Goal: Task Accomplishment & Management: Complete application form

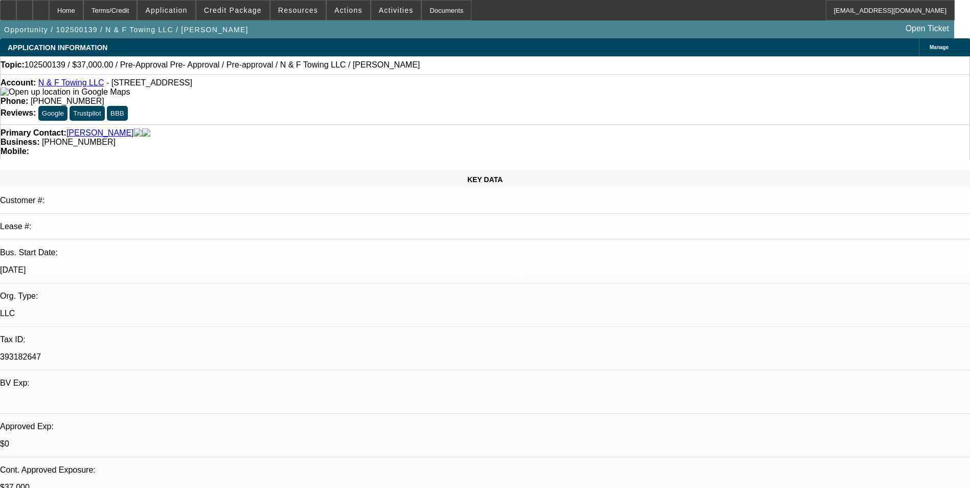
select select "0"
select select "2"
select select "0.1"
select select "0"
select select "2"
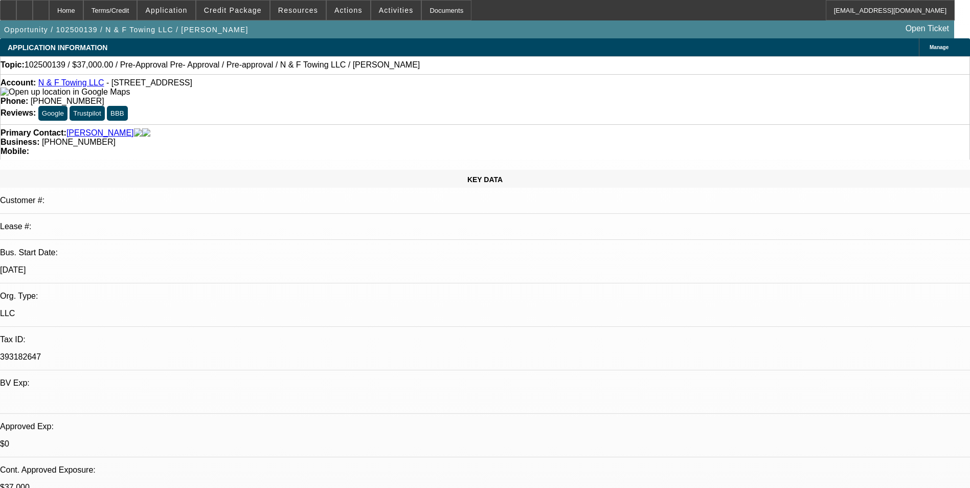
select select "0.1"
select select "0"
select select "2"
select select "0.1"
select select "0"
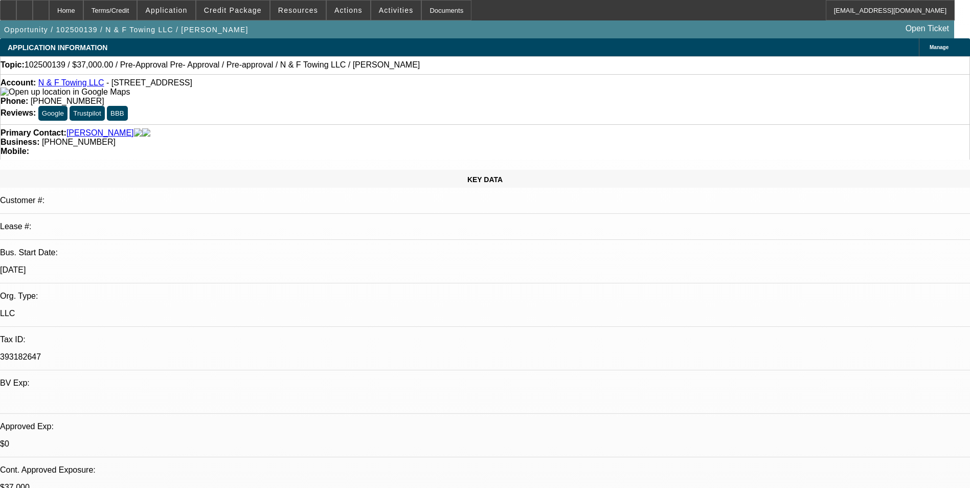
select select "2"
select select "0.1"
select select "1"
select select "2"
select select "4"
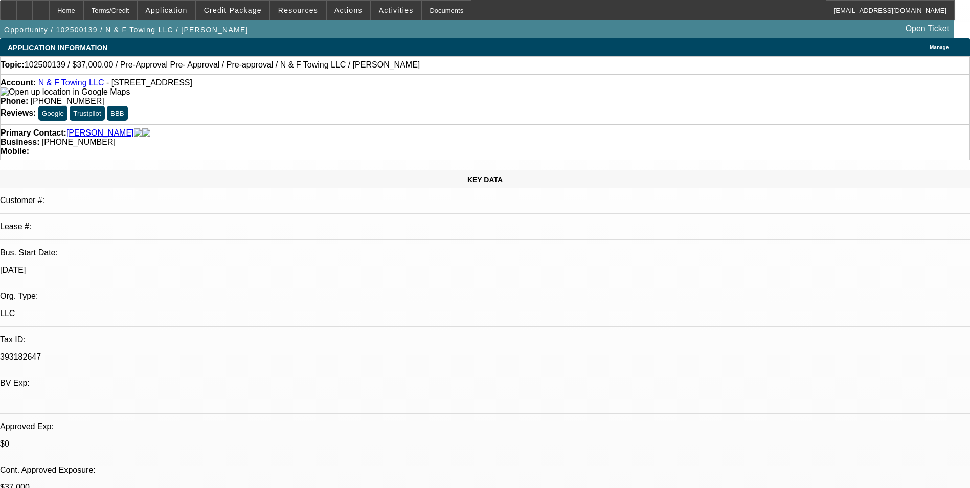
select select "1"
select select "2"
select select "4"
select select "1"
select select "2"
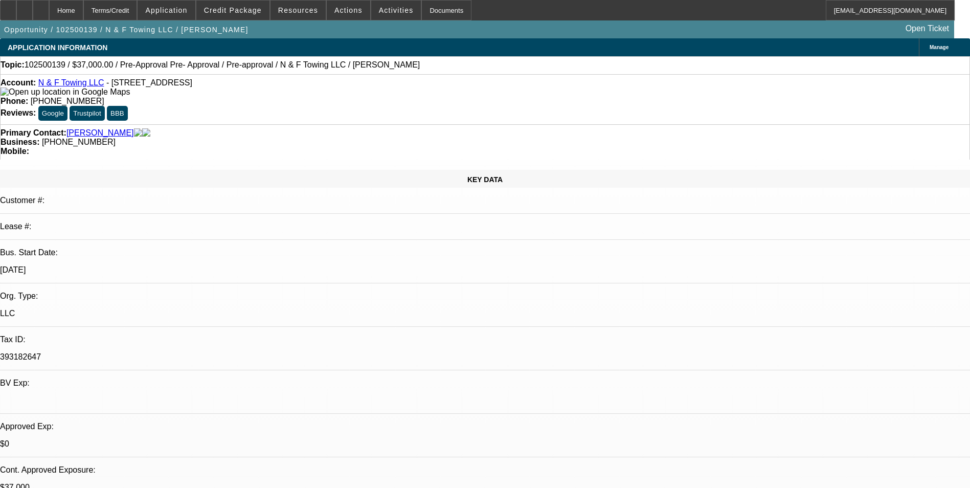
select select "4"
select select "1"
select select "2"
select select "4"
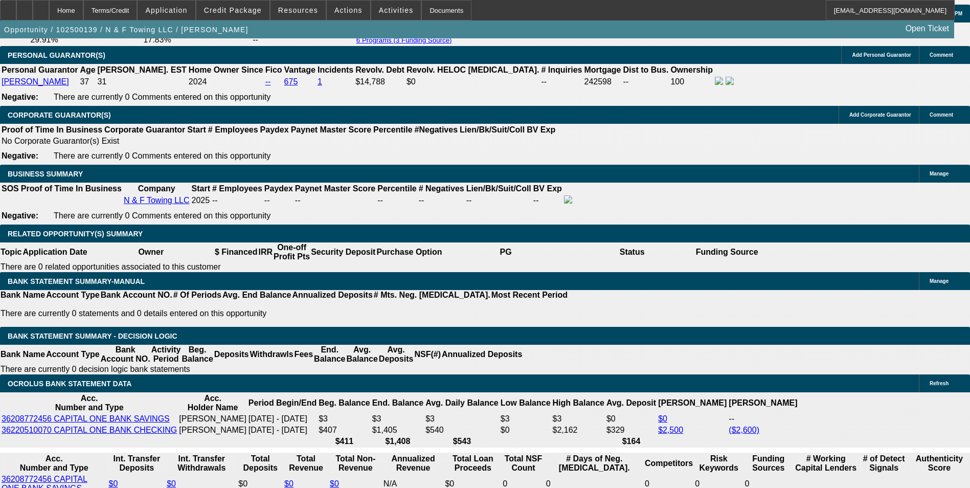
scroll to position [1585, 0]
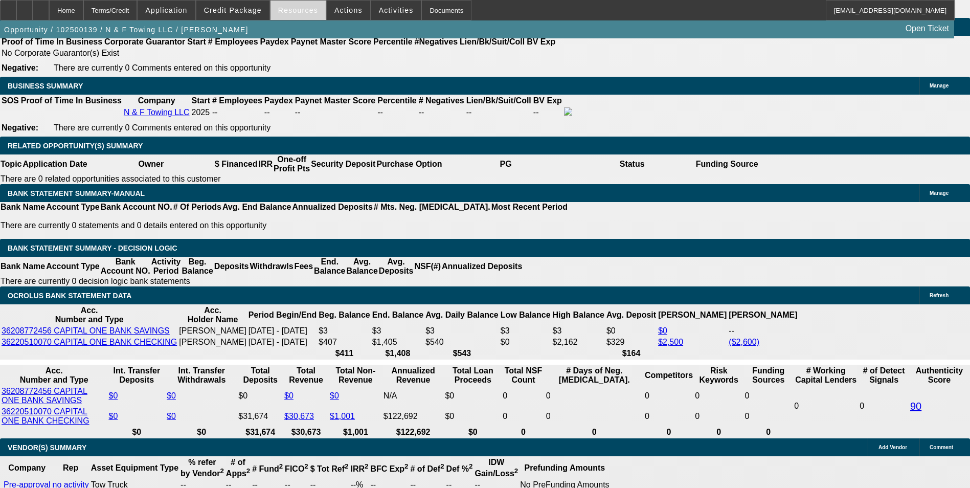
click at [298, 7] on span "Resources" at bounding box center [298, 10] width 40 height 8
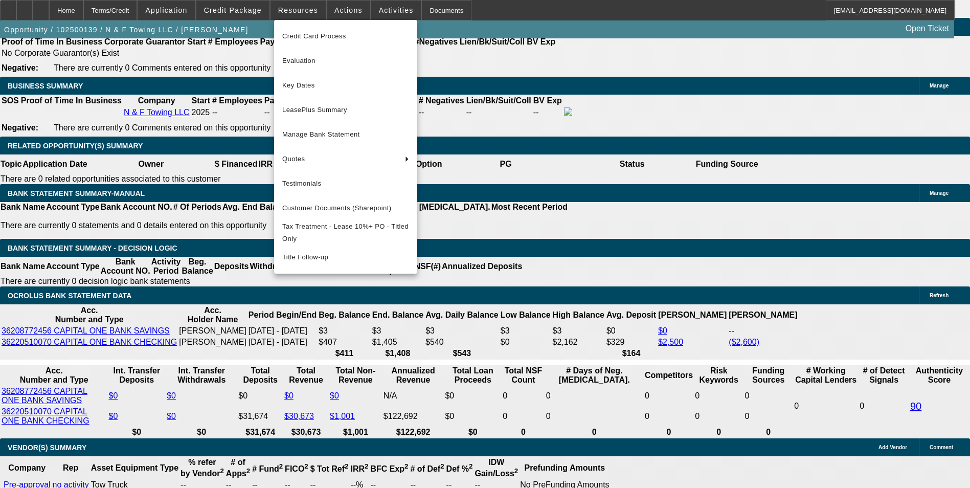
click at [304, 8] on div at bounding box center [485, 244] width 970 height 488
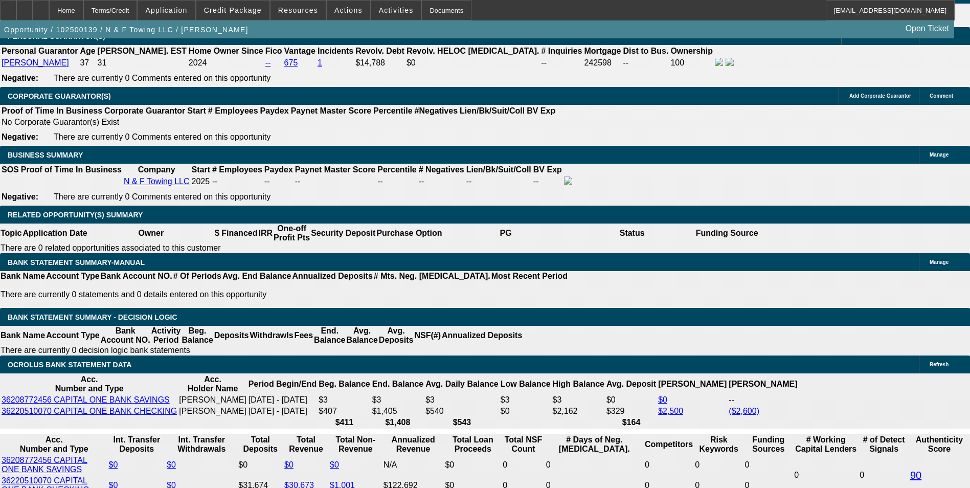
scroll to position [1533, 0]
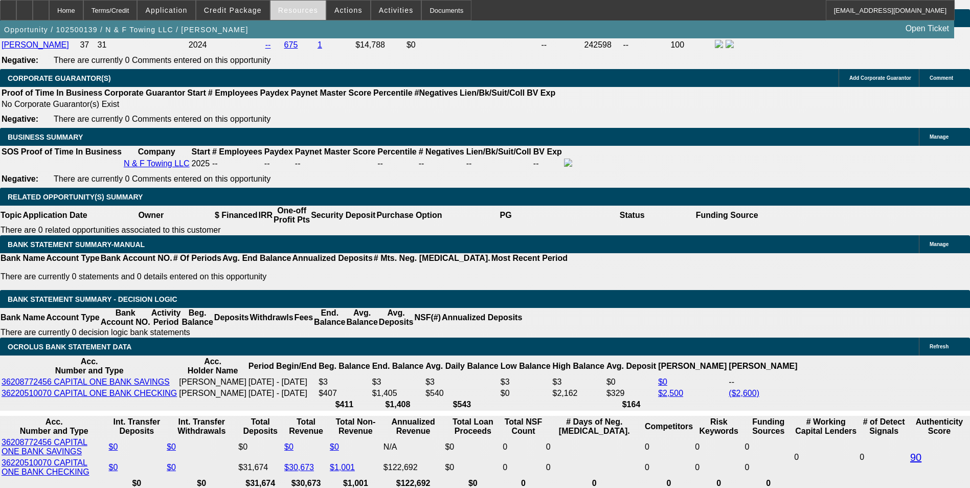
click at [294, 15] on span at bounding box center [297, 10] width 55 height 25
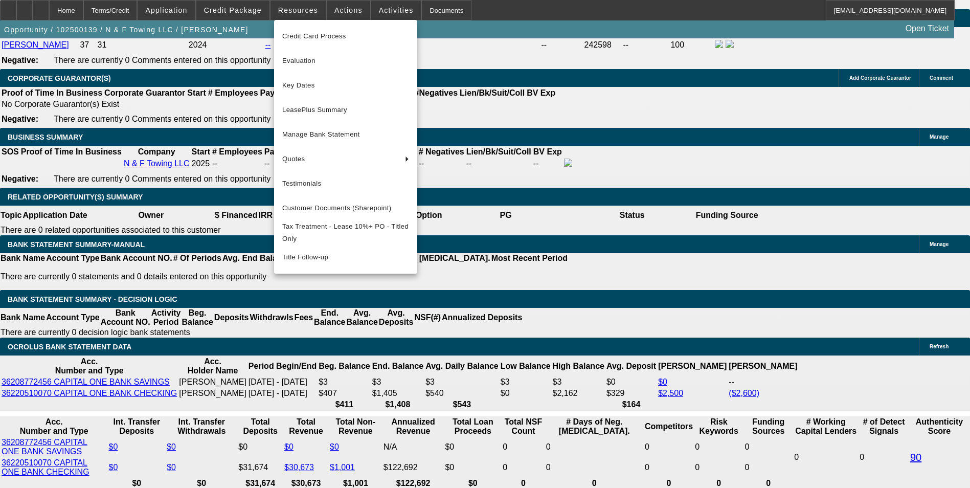
click at [113, 149] on div at bounding box center [485, 244] width 970 height 488
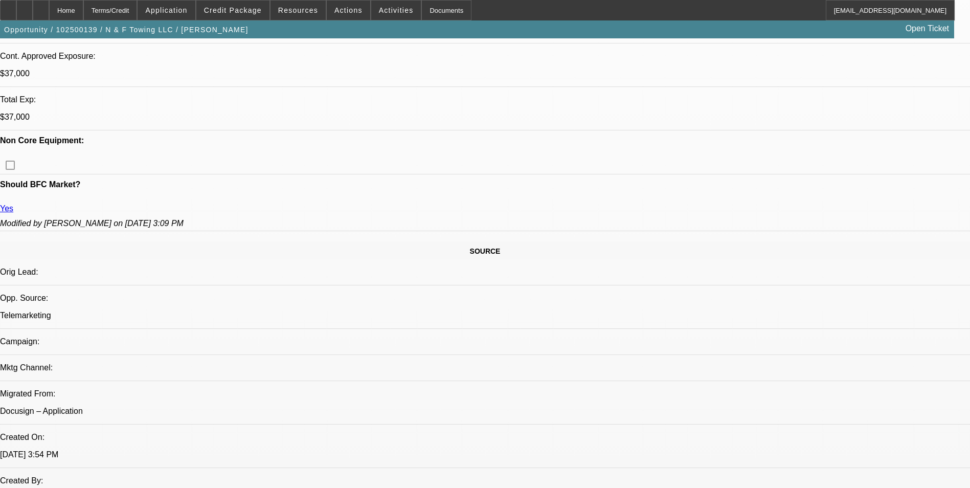
scroll to position [0, 0]
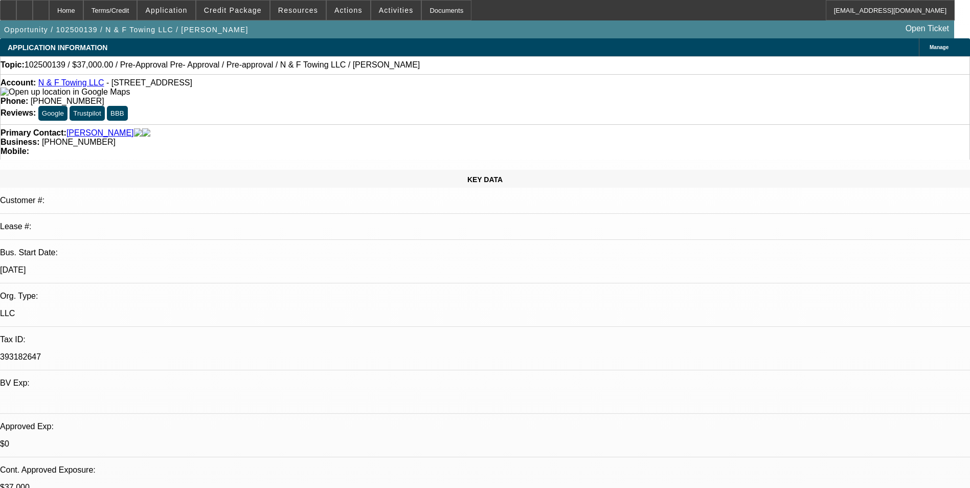
click at [93, 128] on link "[PERSON_NAME]" at bounding box center [99, 132] width 67 height 9
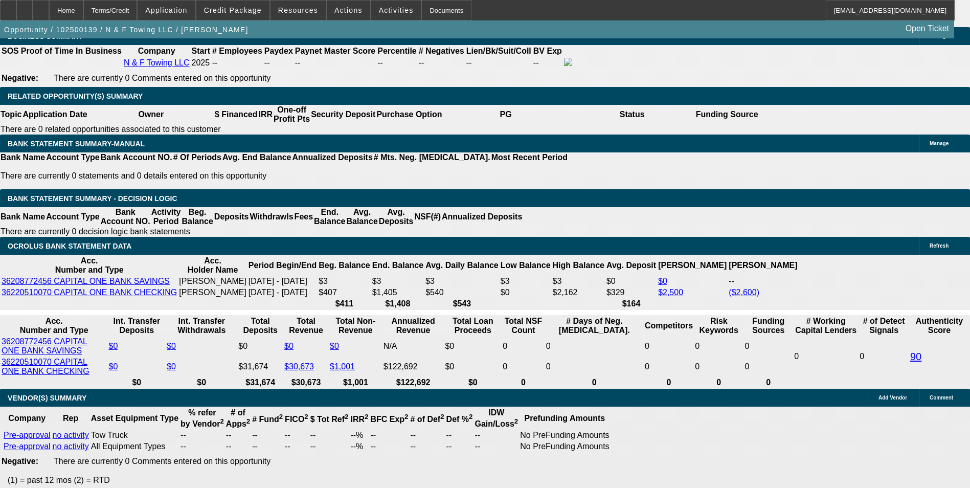
scroll to position [1585, 0]
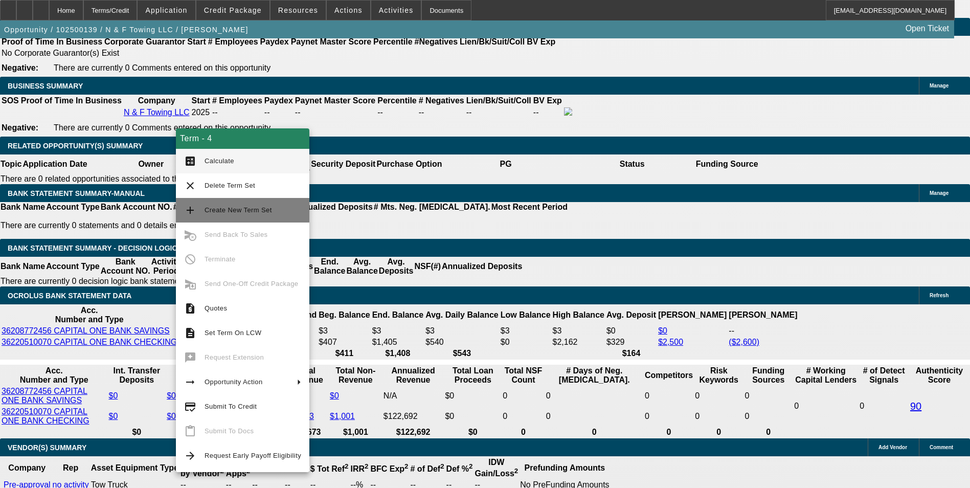
click at [269, 205] on span "Create New Term Set" at bounding box center [252, 210] width 97 height 12
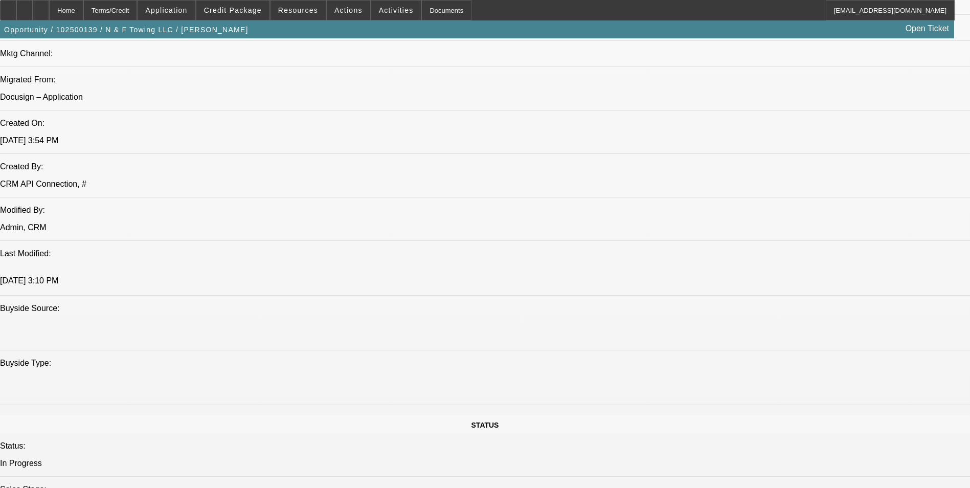
select select "0"
select select "2"
select select "0.1"
select select "0"
select select "2"
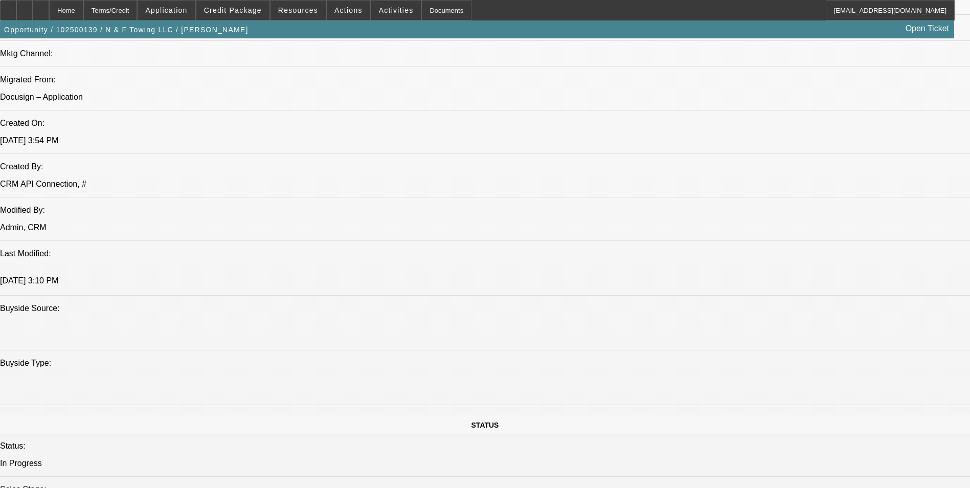
select select "0.1"
select select "0"
select select "2"
select select "0.1"
select select "0"
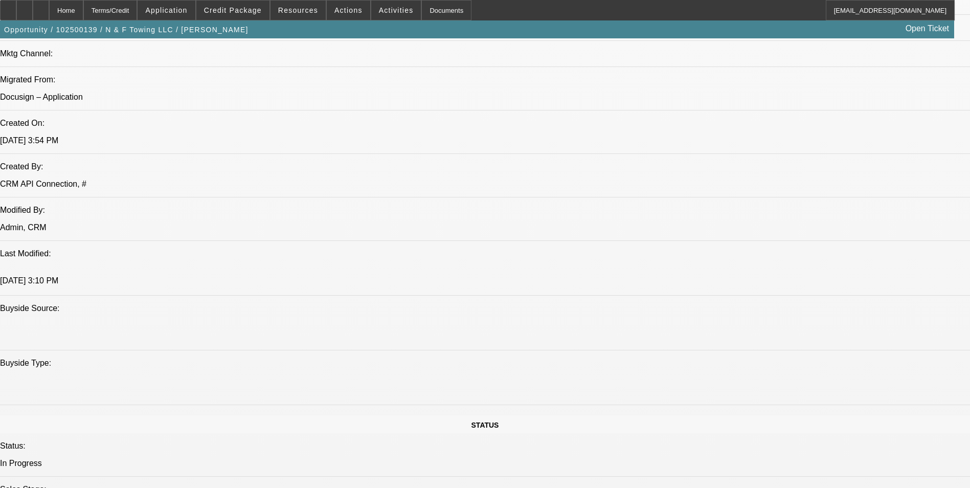
select select "2"
select select "0.1"
select select "1"
select select "2"
select select "4"
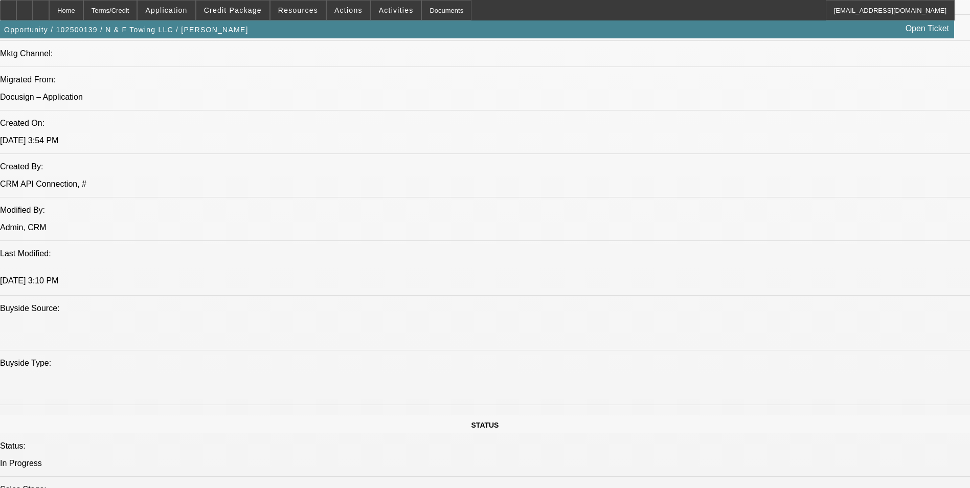
select select "1"
select select "2"
select select "4"
select select "1"
select select "2"
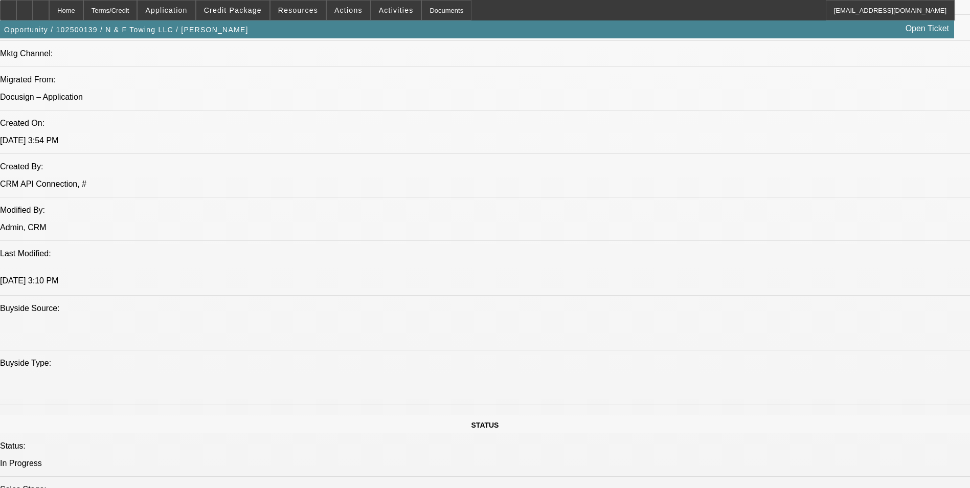
select select "4"
select select "1"
select select "2"
select select "4"
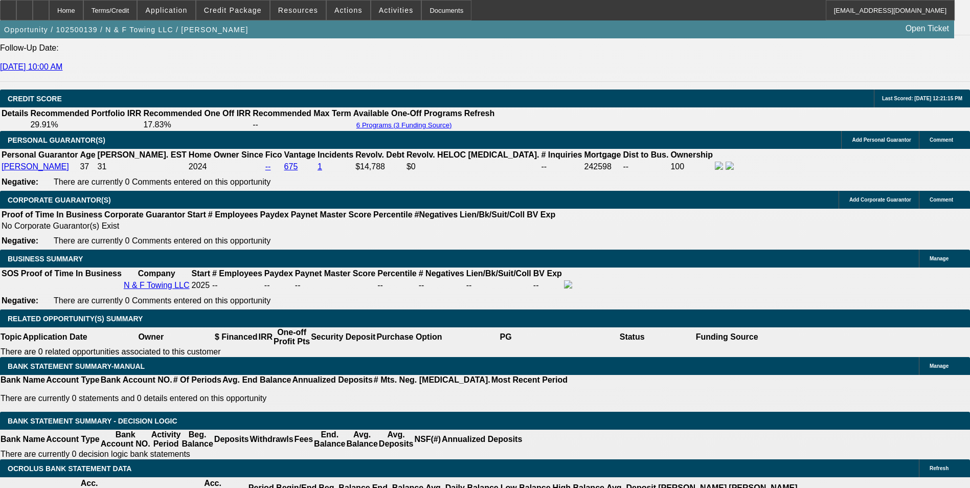
scroll to position [1545, 0]
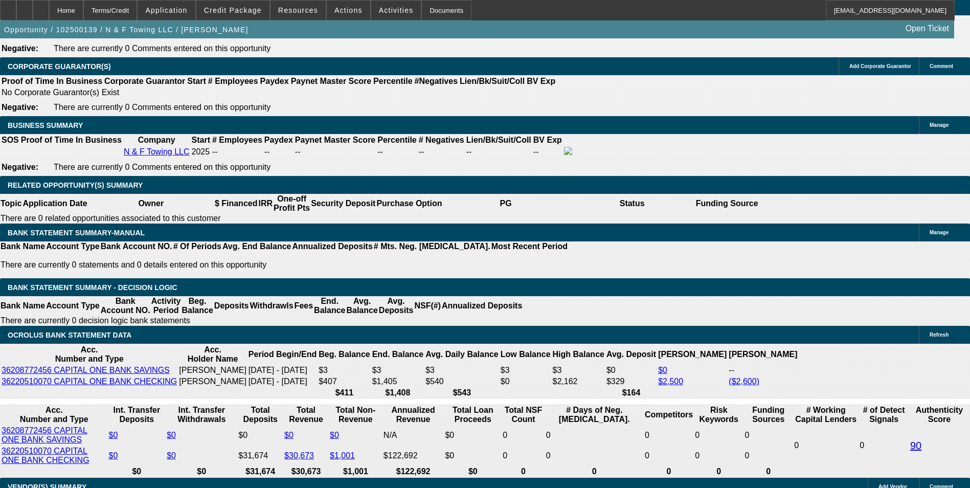
drag, startPoint x: 217, startPoint y: 271, endPoint x: 310, endPoint y: 264, distance: 93.8
type input "UNKNOWN"
type input "2"
type input "$2,119.56"
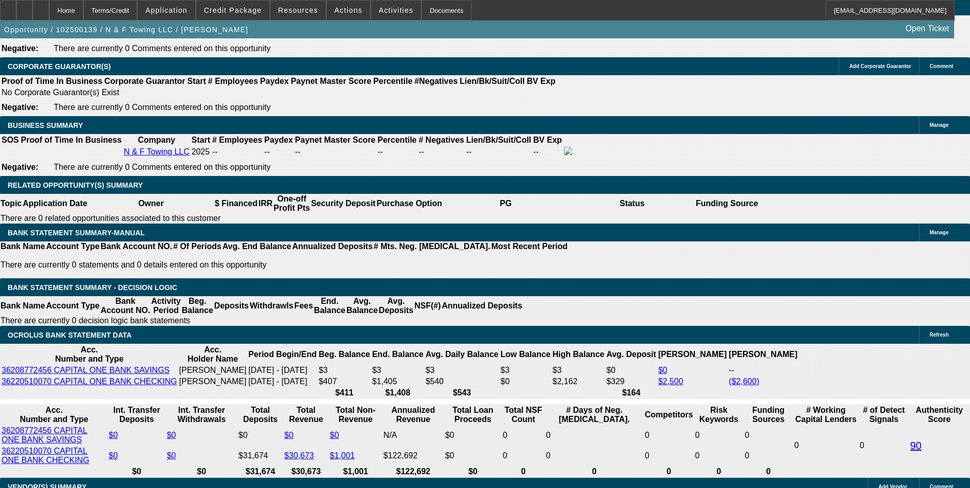
type input "$1,059.78"
type input "23"
type input "$2,864.52"
type input "$1,432.26"
type input "23.9"
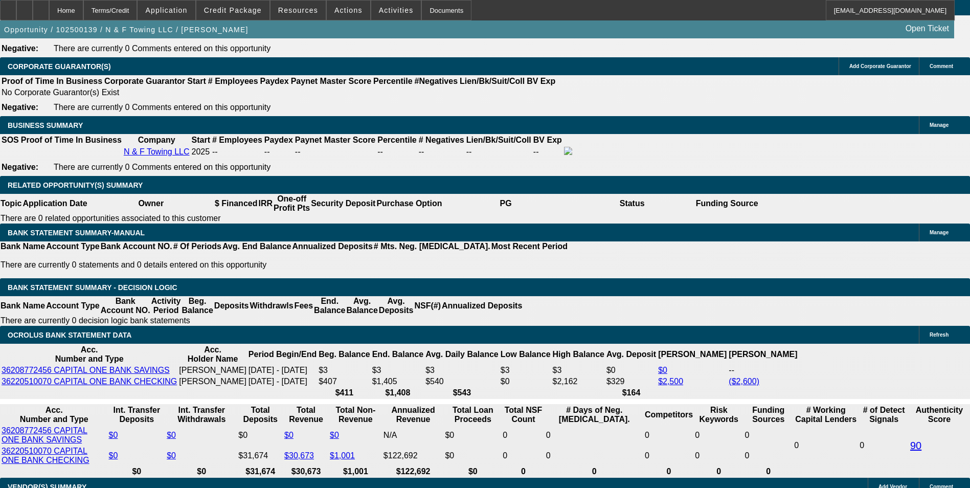
type input "$2,899.34"
type input "$1,449.67"
type input "23.9"
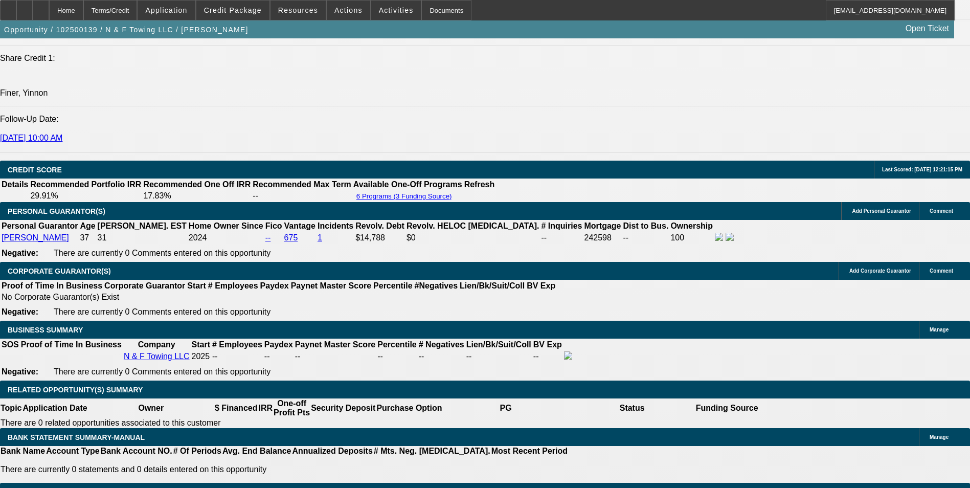
scroll to position [1371, 0]
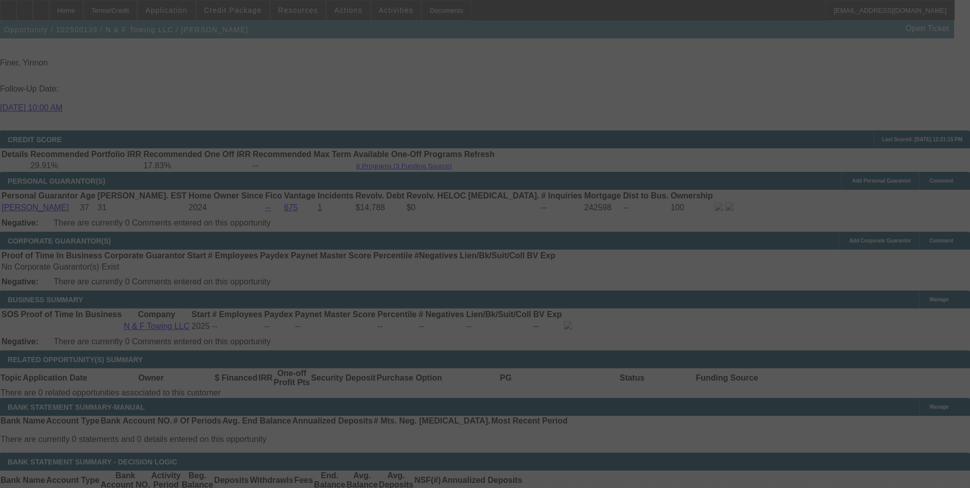
select select "0"
select select "2"
select select "0.1"
select select "4"
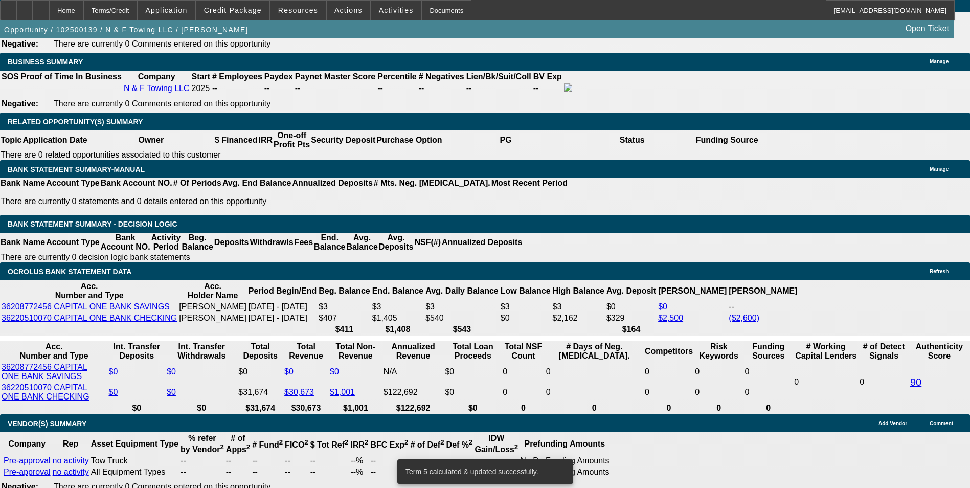
scroll to position [1626, 0]
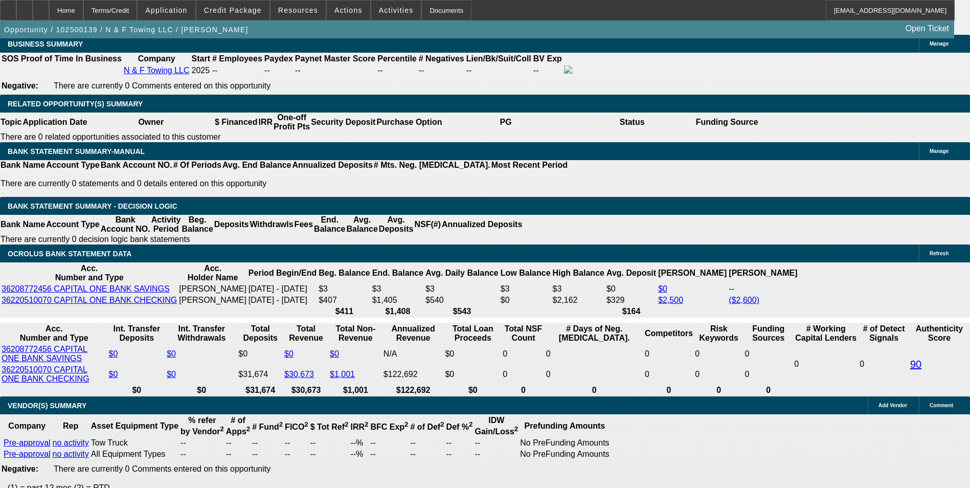
drag, startPoint x: 219, startPoint y: 217, endPoint x: 284, endPoint y: 222, distance: 65.1
type input "UNKNOWN"
type input "2"
type input "$2,119.56"
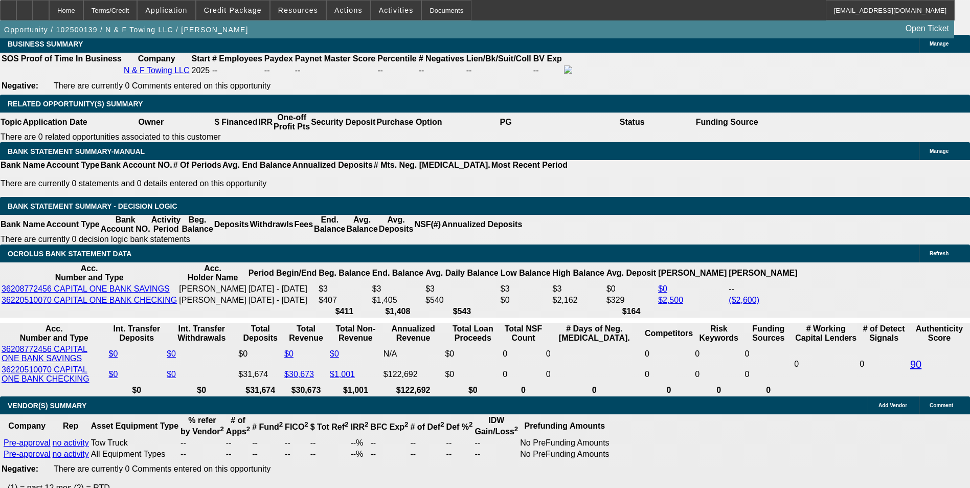
type input "$1,059.78"
type input "23."
type input "$2,864.52"
type input "$1,432.26"
type input "23.1"
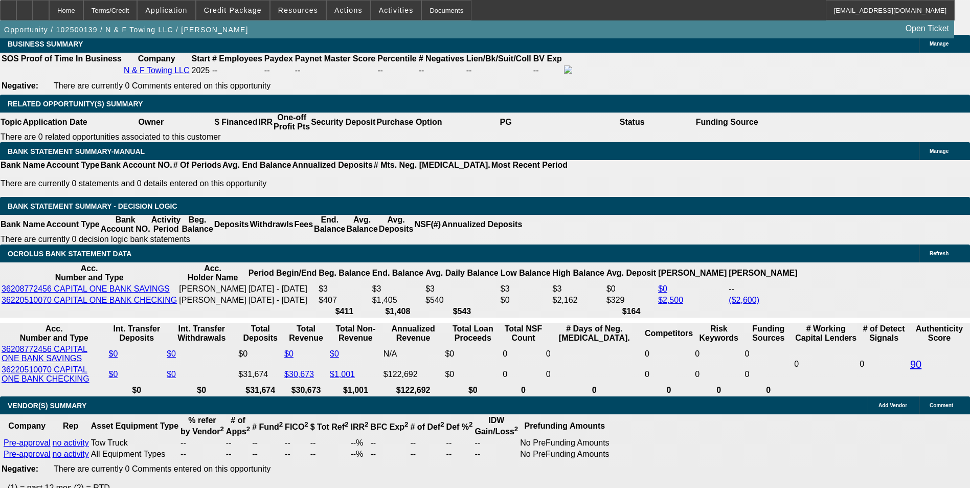
type input "$2,868.38"
type input "$1,434.19"
type input "23.1"
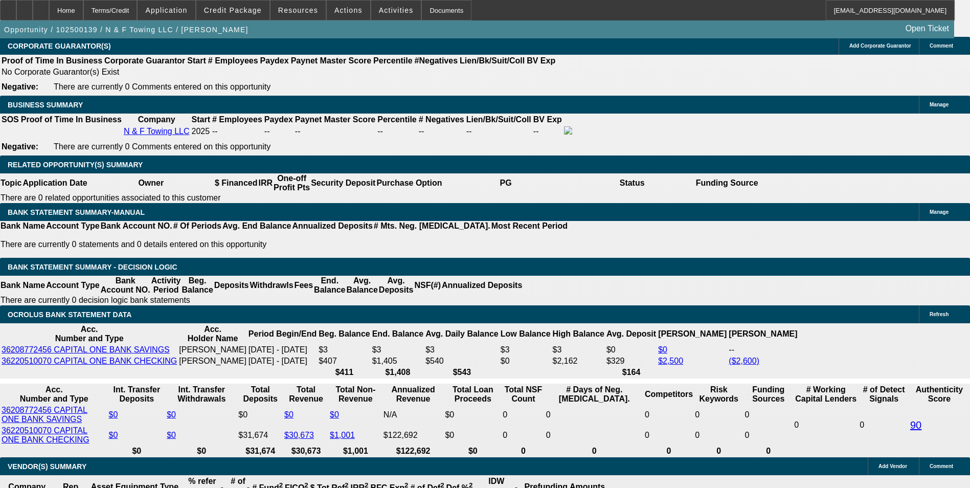
scroll to position [1422, 0]
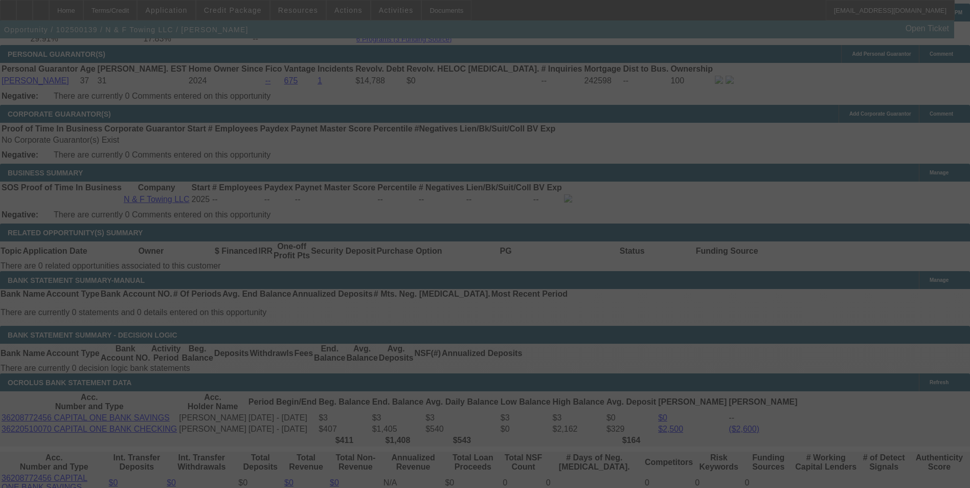
scroll to position [1626, 0]
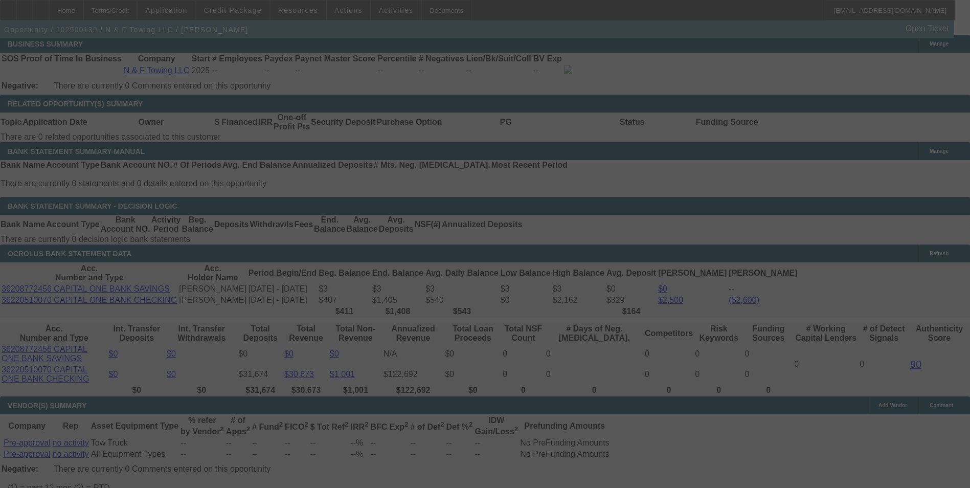
select select "0"
select select "2"
select select "0.1"
select select "4"
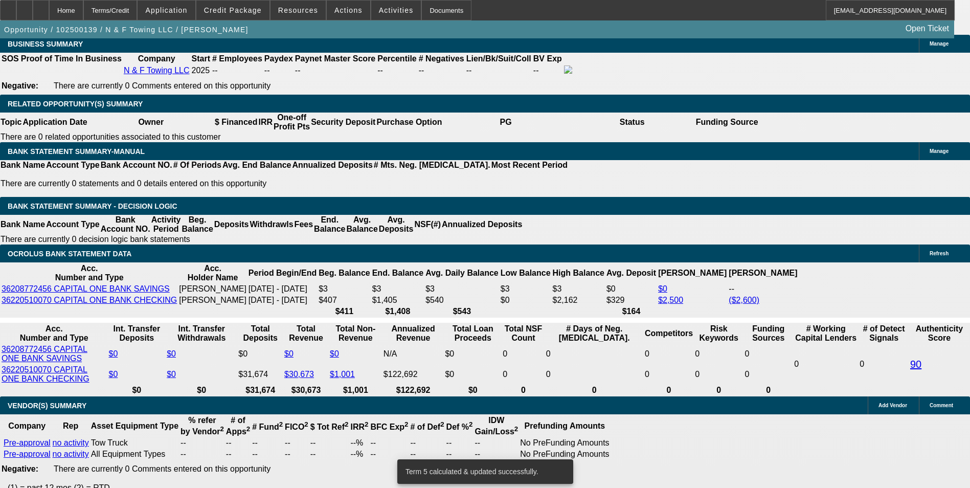
scroll to position [1621, 0]
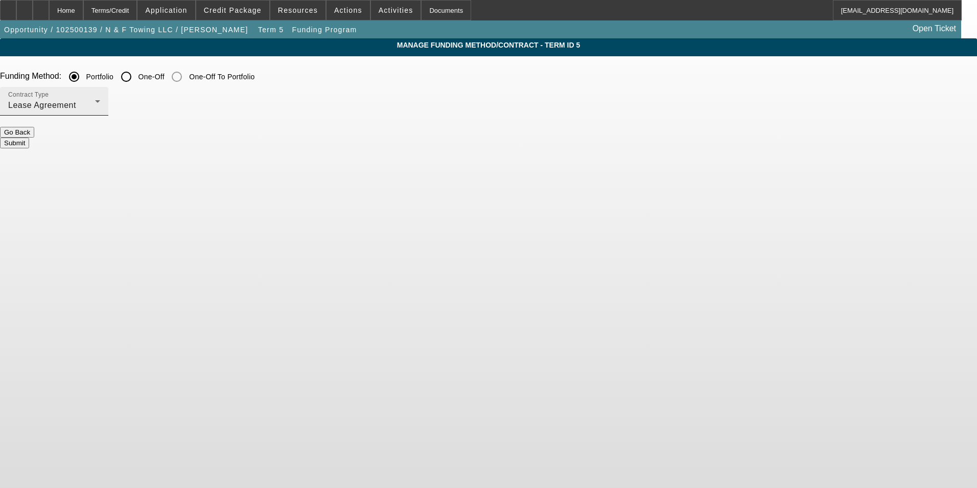
click at [100, 113] on div "Contract Type Lease Agreement" at bounding box center [54, 101] width 92 height 29
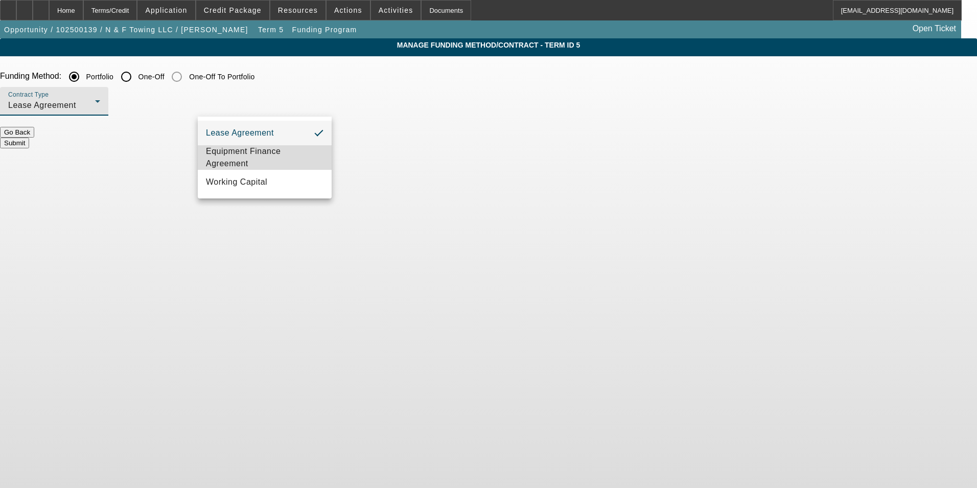
click at [247, 151] on span "Equipment Finance Agreement" at bounding box center [265, 157] width 118 height 25
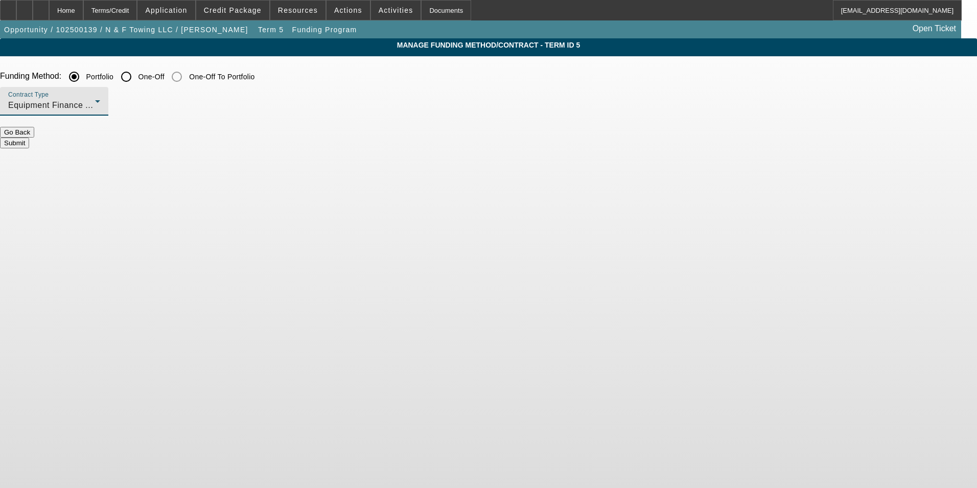
click at [29, 137] on button "Submit" at bounding box center [14, 142] width 29 height 11
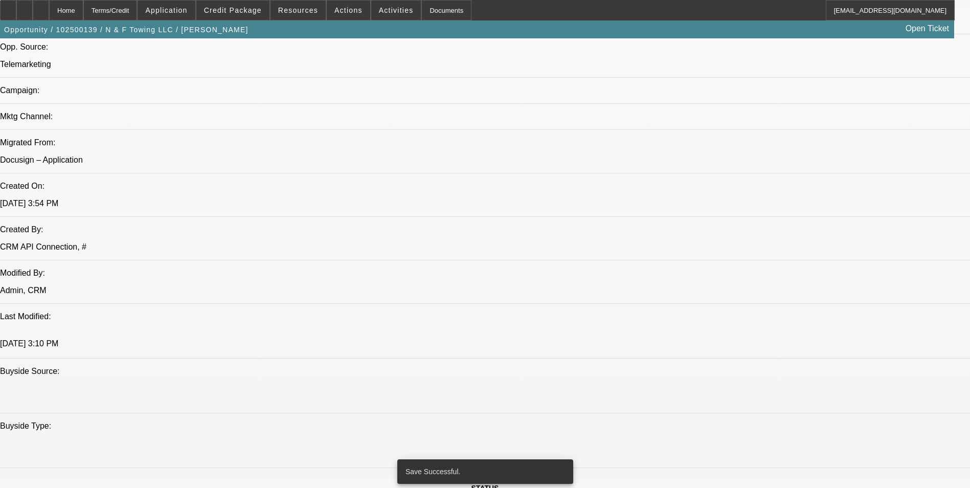
select select "0"
select select "2"
select select "0"
select select "6"
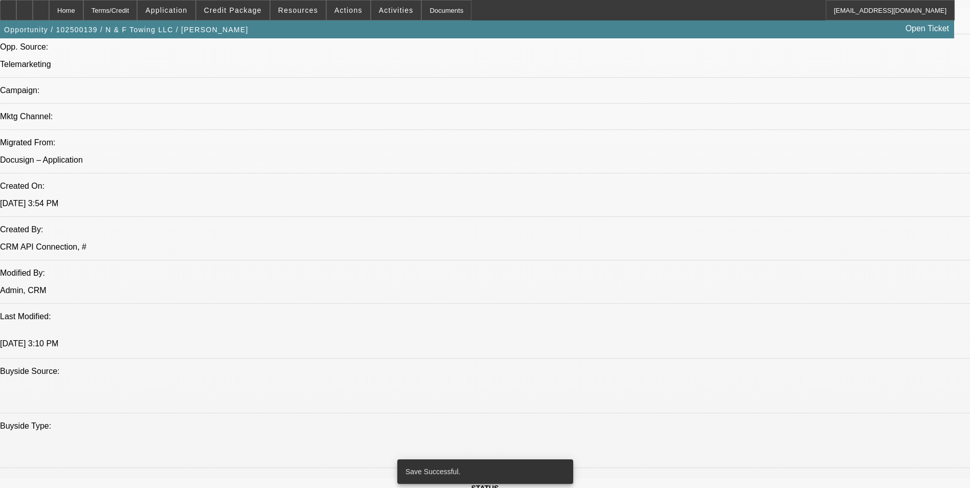
select select "0"
select select "2"
select select "0.1"
select select "4"
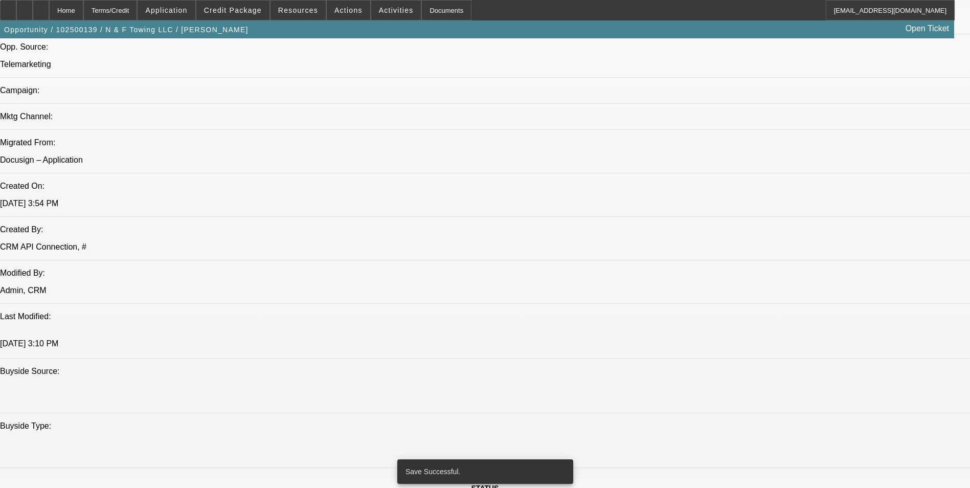
select select "0"
select select "2"
select select "0.1"
select select "4"
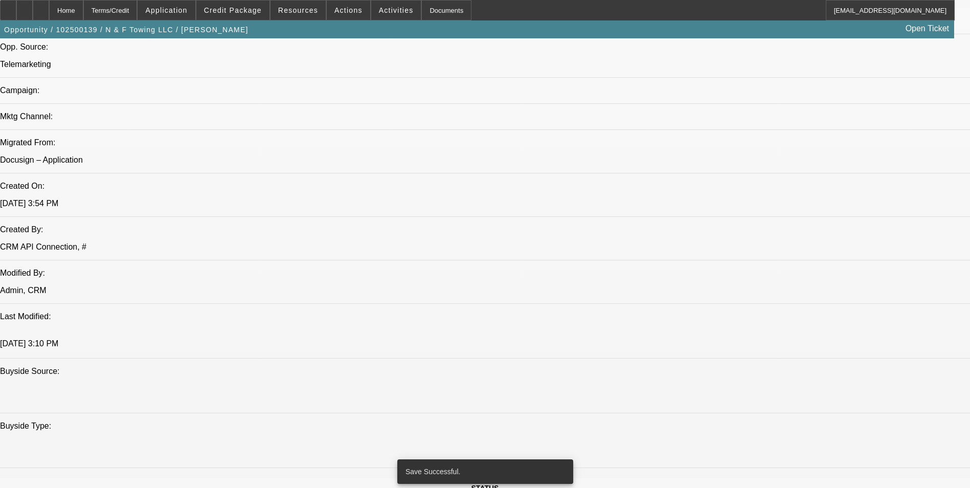
select select "0"
select select "2"
select select "0.1"
select select "4"
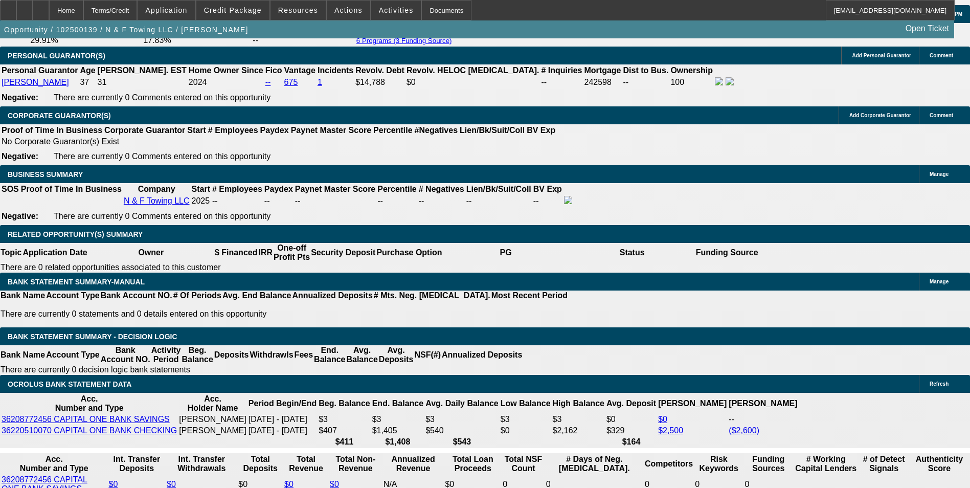
scroll to position [1666, 0]
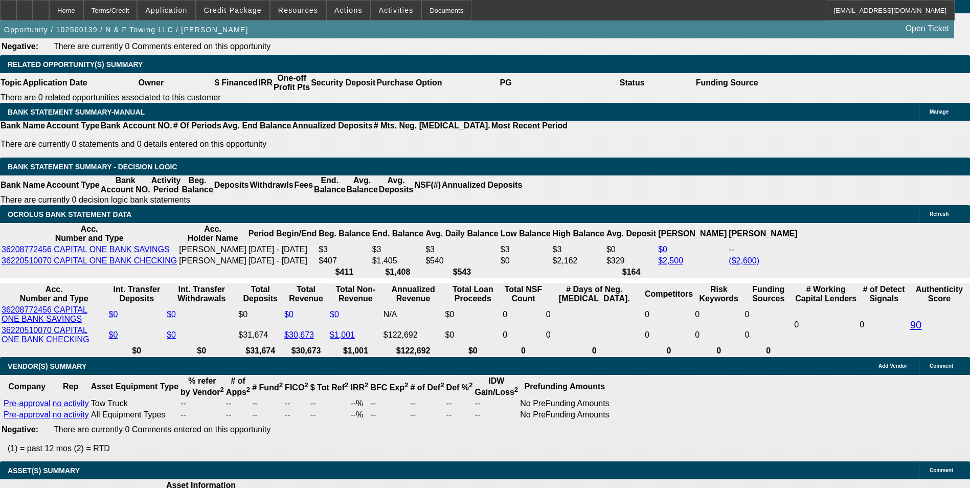
drag, startPoint x: 217, startPoint y: 177, endPoint x: 256, endPoint y: 178, distance: 38.4
type input "UNKNOWN"
type input "2"
type input "$2,119.56"
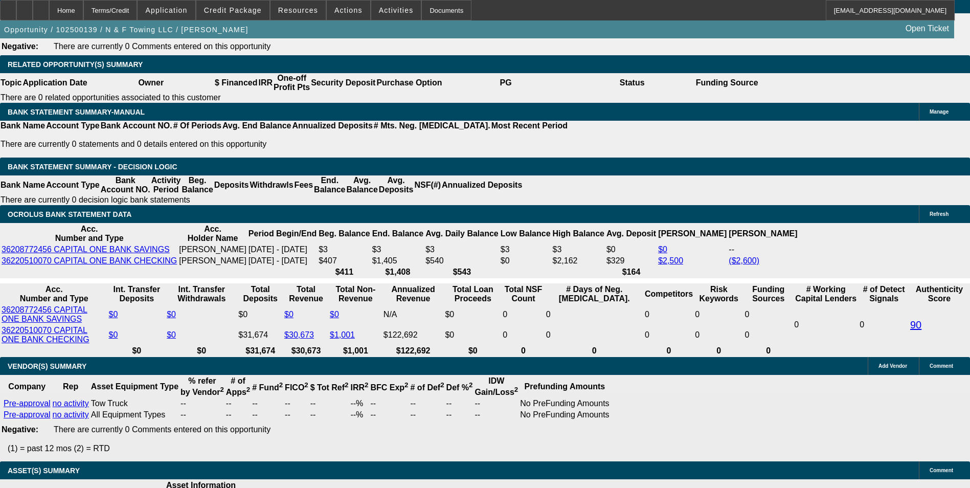
type input "$1,059.78"
type input "23"
type input "$2,864.52"
type input "$1,432.26"
type input "23.9"
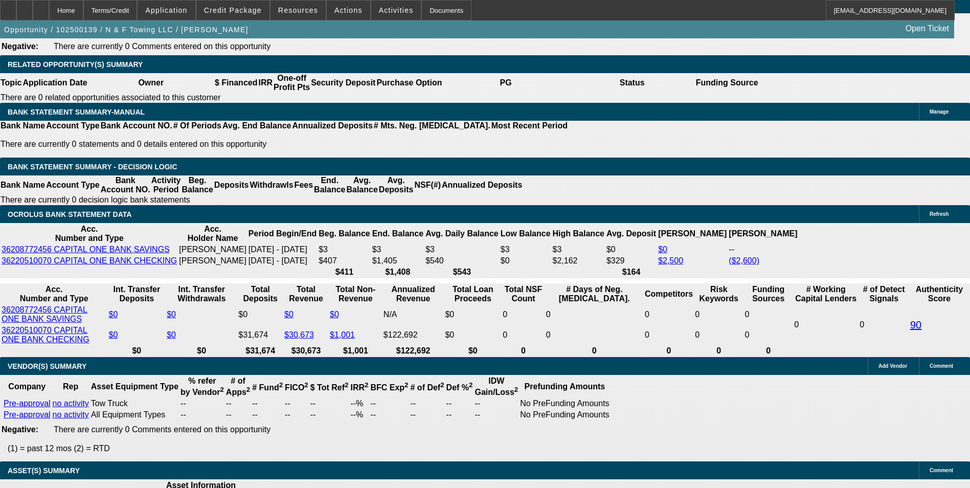
type input "$2,899.34"
type input "$1,449.67"
type input "23.9"
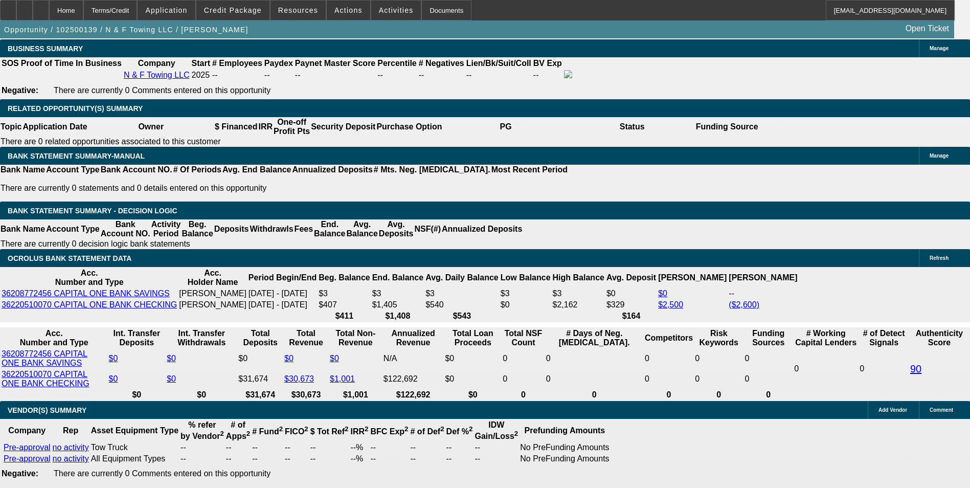
scroll to position [1461, 0]
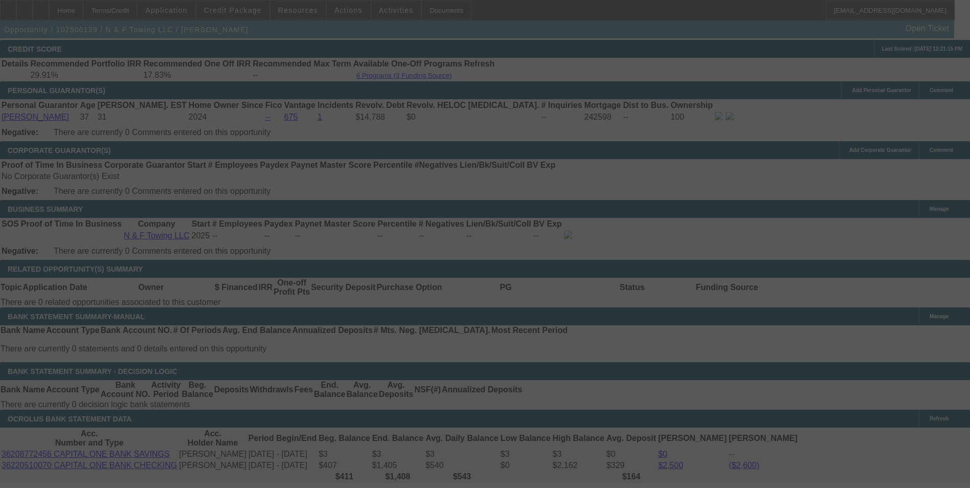
select select "0"
select select "2"
select select "0"
select select "6"
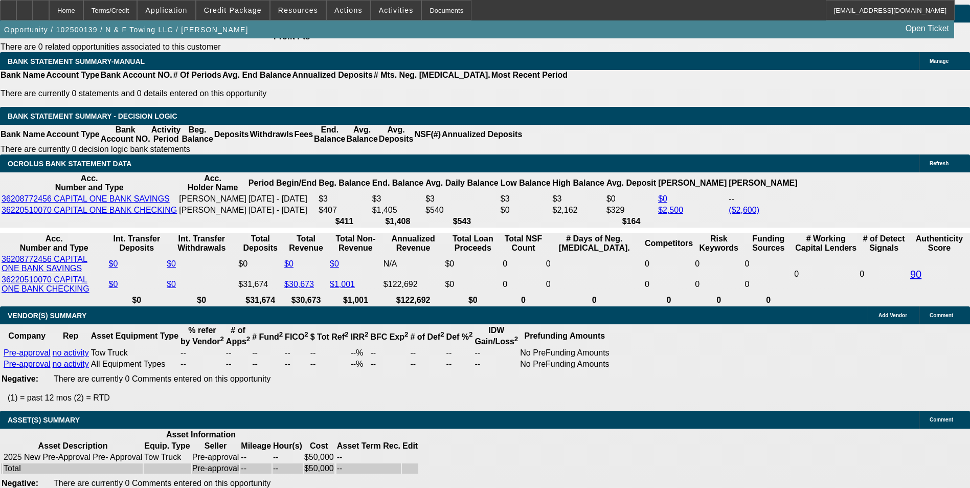
scroll to position [1717, 0]
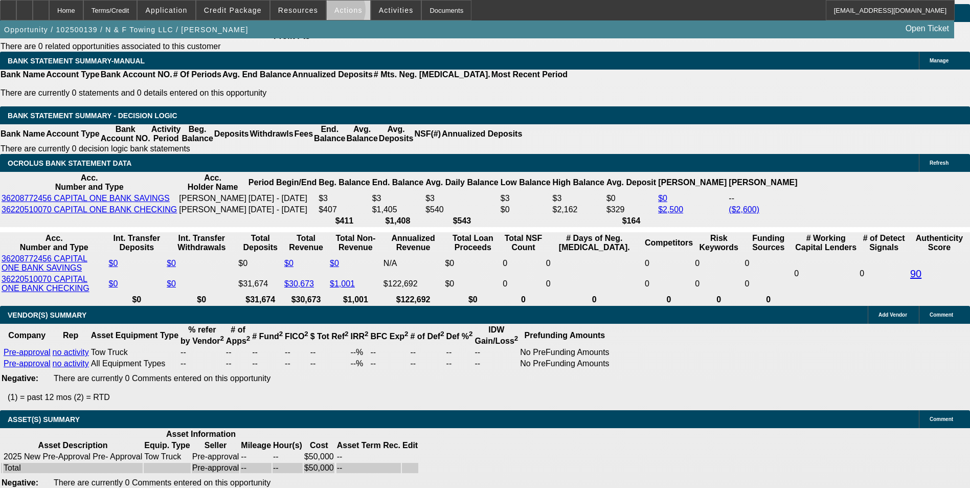
click at [334, 12] on span "Actions" at bounding box center [348, 10] width 28 height 8
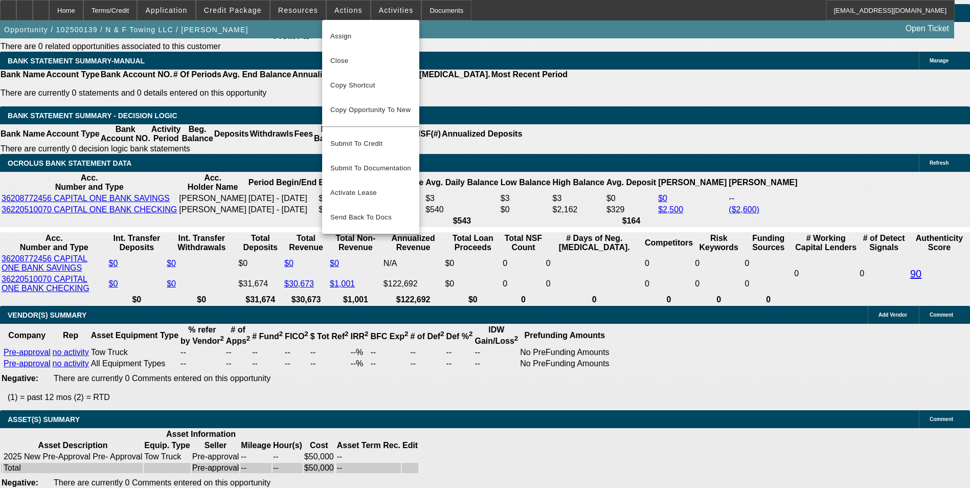
click at [108, 172] on div at bounding box center [485, 244] width 970 height 488
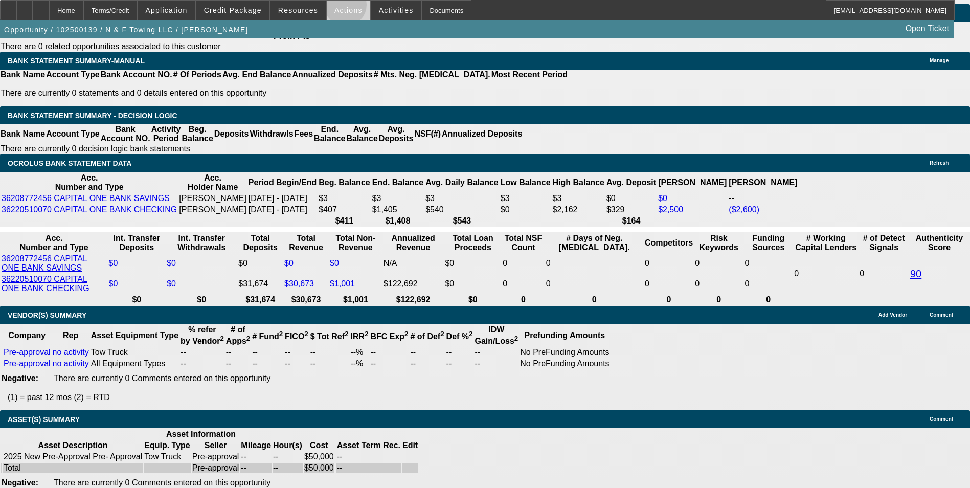
click at [341, 9] on span "Actions" at bounding box center [348, 10] width 28 height 8
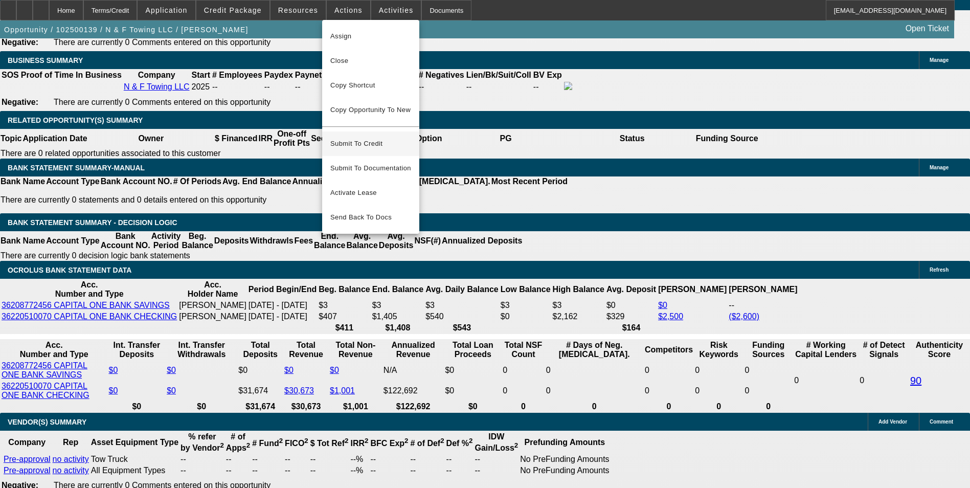
scroll to position [1512, 0]
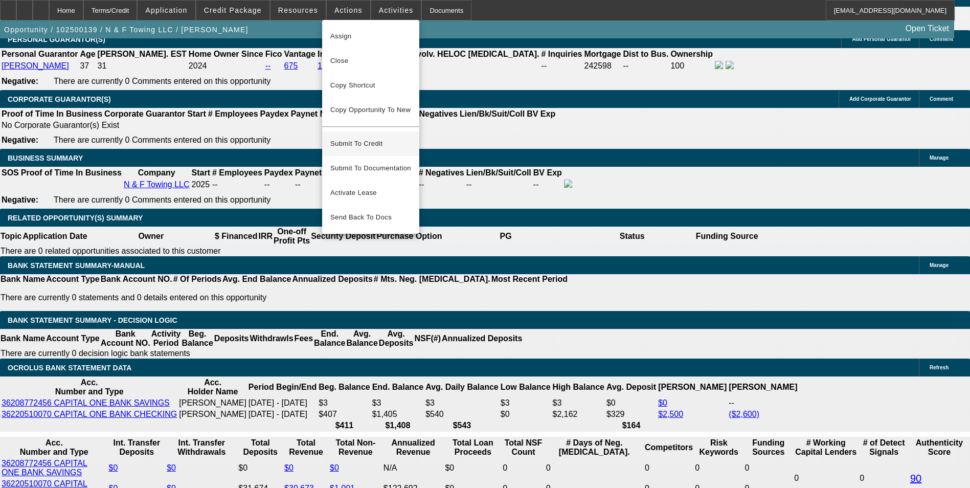
click at [376, 137] on span "Submit To Credit" at bounding box center [370, 143] width 81 height 12
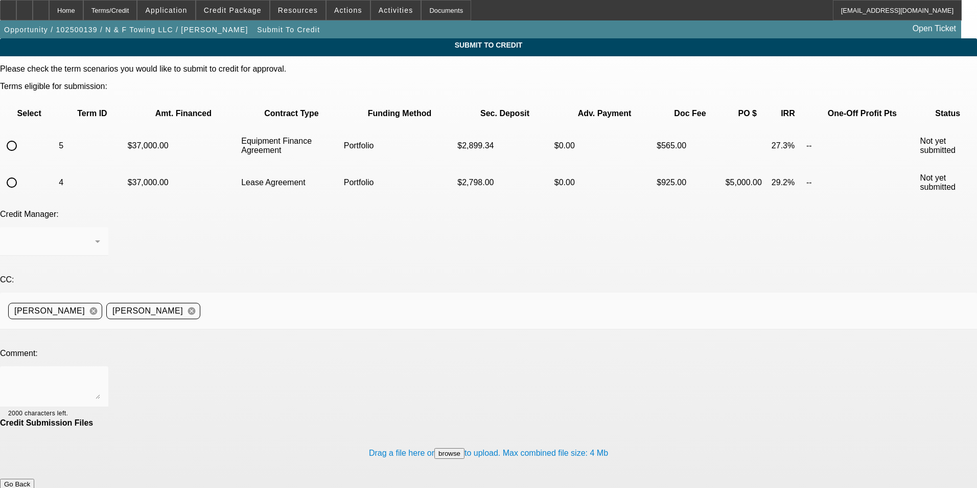
click at [22, 135] on input "radio" at bounding box center [12, 145] width 20 height 20
radio input "true"
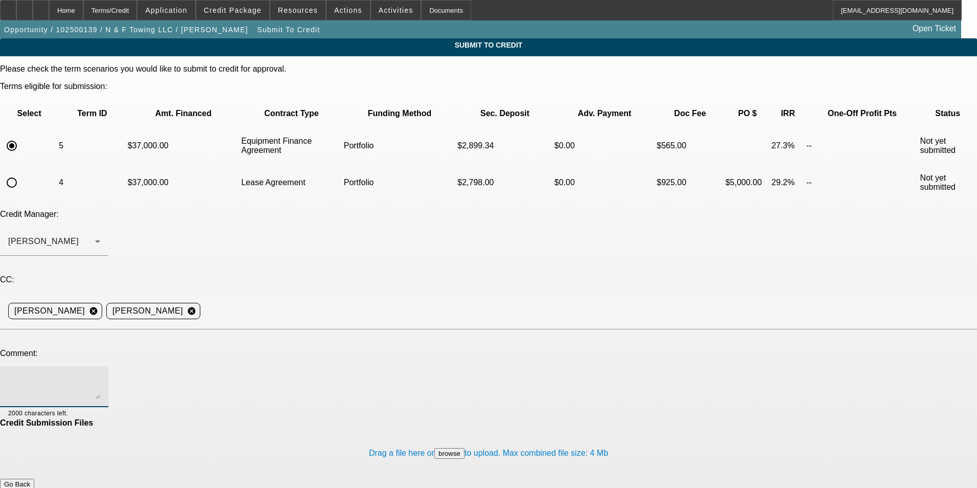
drag, startPoint x: 233, startPoint y: 274, endPoint x: 240, endPoint y: 278, distance: 7.3
click at [100, 374] on textarea at bounding box center [54, 386] width 92 height 25
type textarea "Hi George, this customer also would like to see terms for an EFA"
click at [29, 487] on button "Submit" at bounding box center [14, 494] width 29 height 11
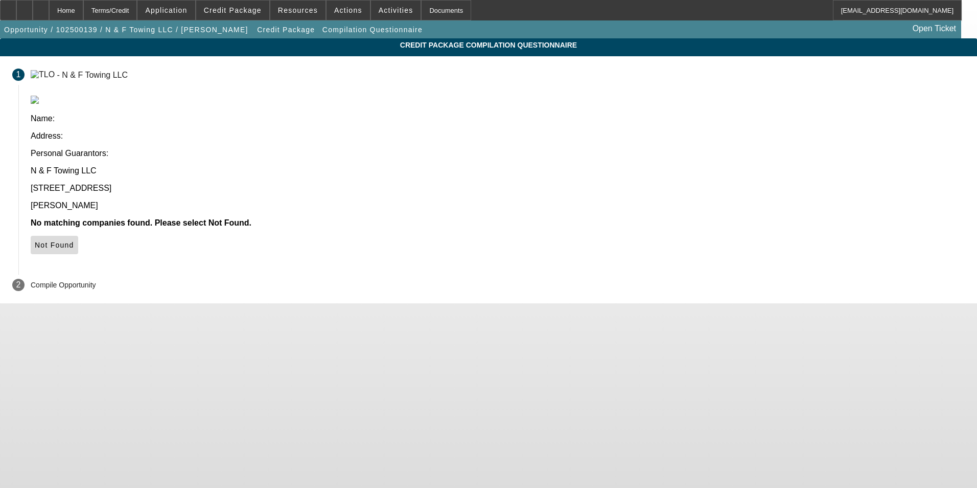
click at [74, 241] on span "Not Found" at bounding box center [54, 245] width 39 height 8
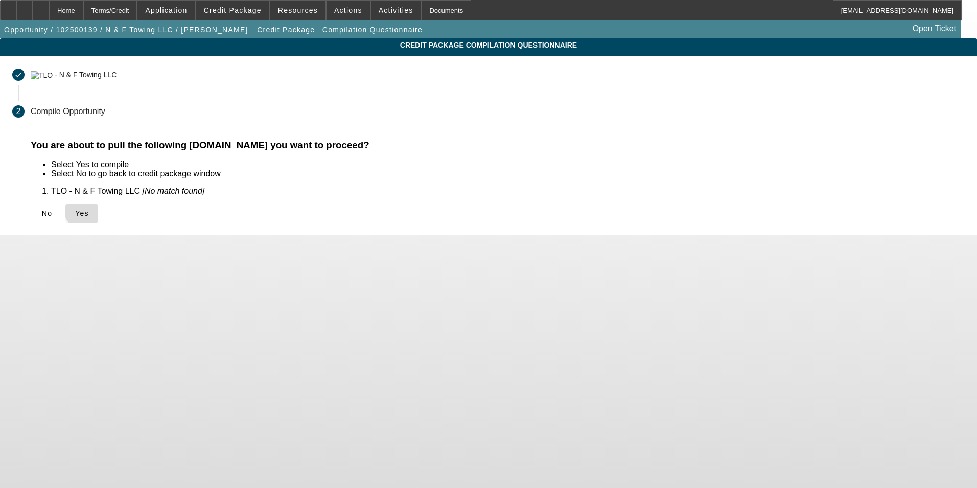
click at [89, 210] on span "Yes" at bounding box center [82, 213] width 14 height 8
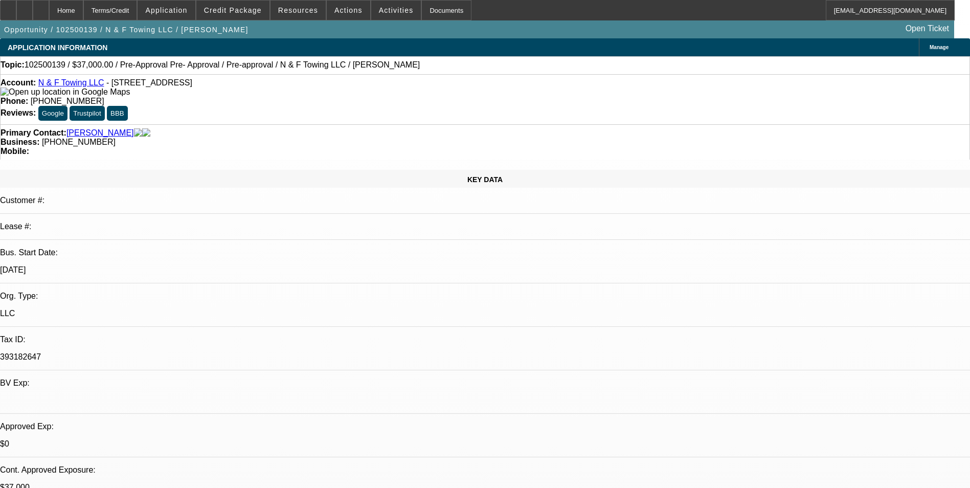
select select "0"
select select "2"
select select "0"
select select "6"
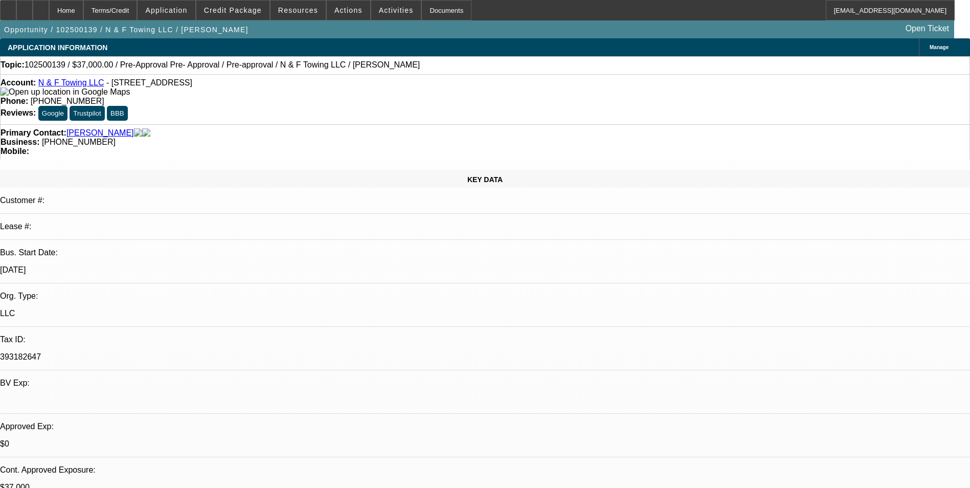
select select "0"
select select "2"
select select "0.1"
select select "4"
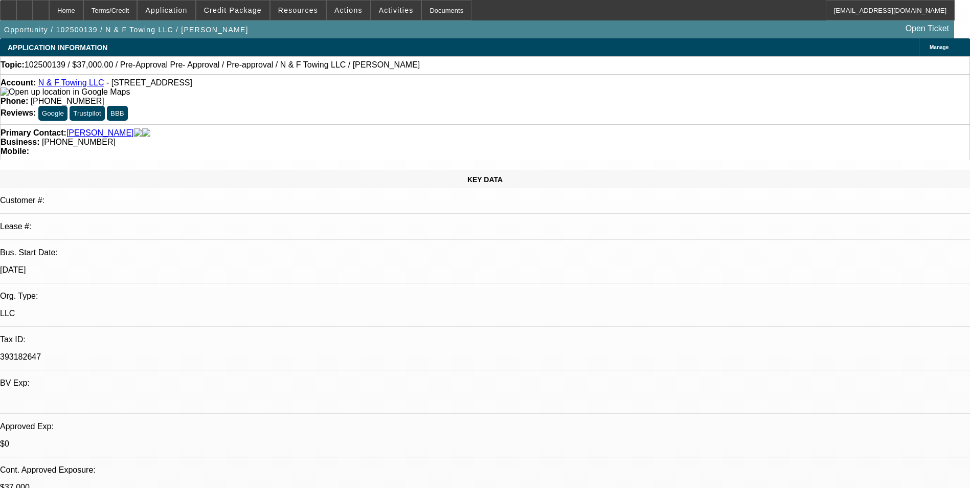
select select "0"
select select "2"
select select "0.1"
select select "4"
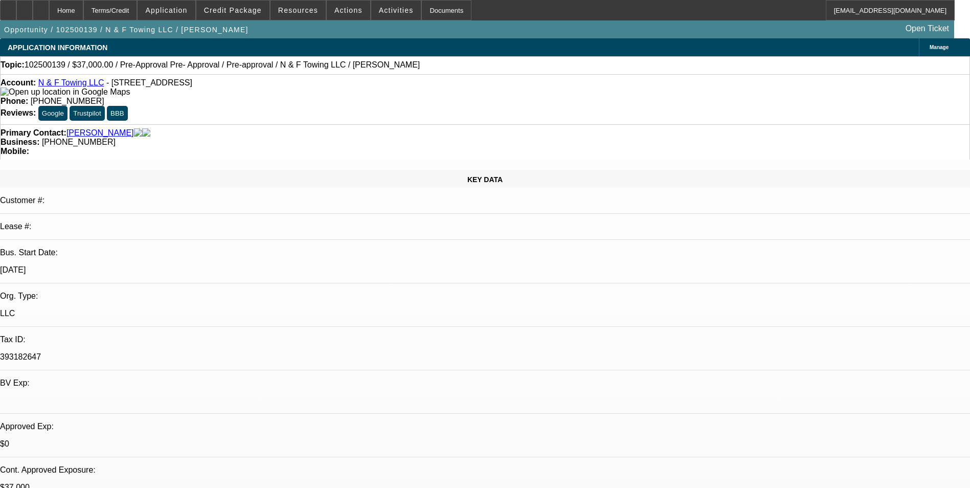
select select "0"
select select "2"
select select "0.1"
select select "4"
